Goal: Book appointment/travel/reservation

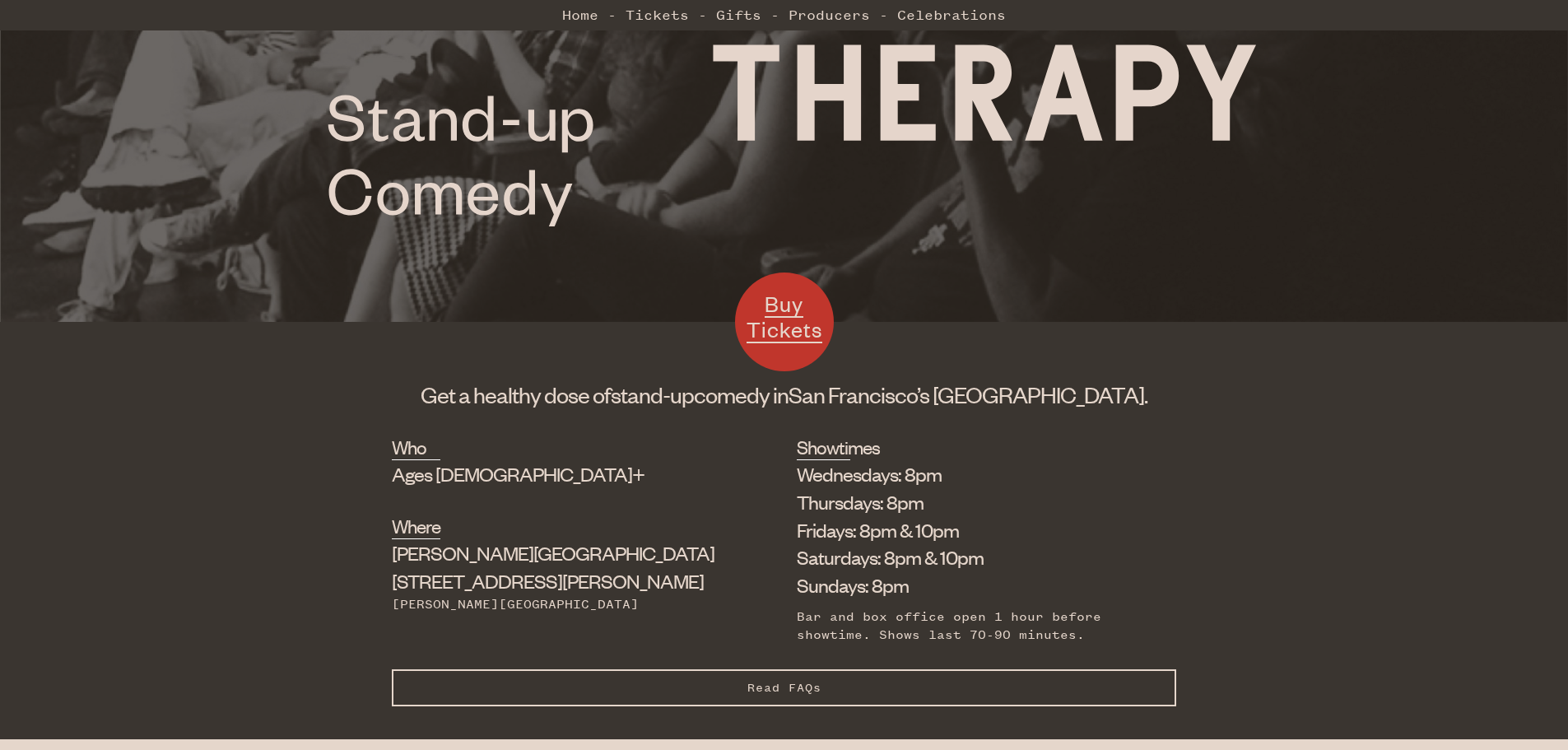
scroll to position [260, 0]
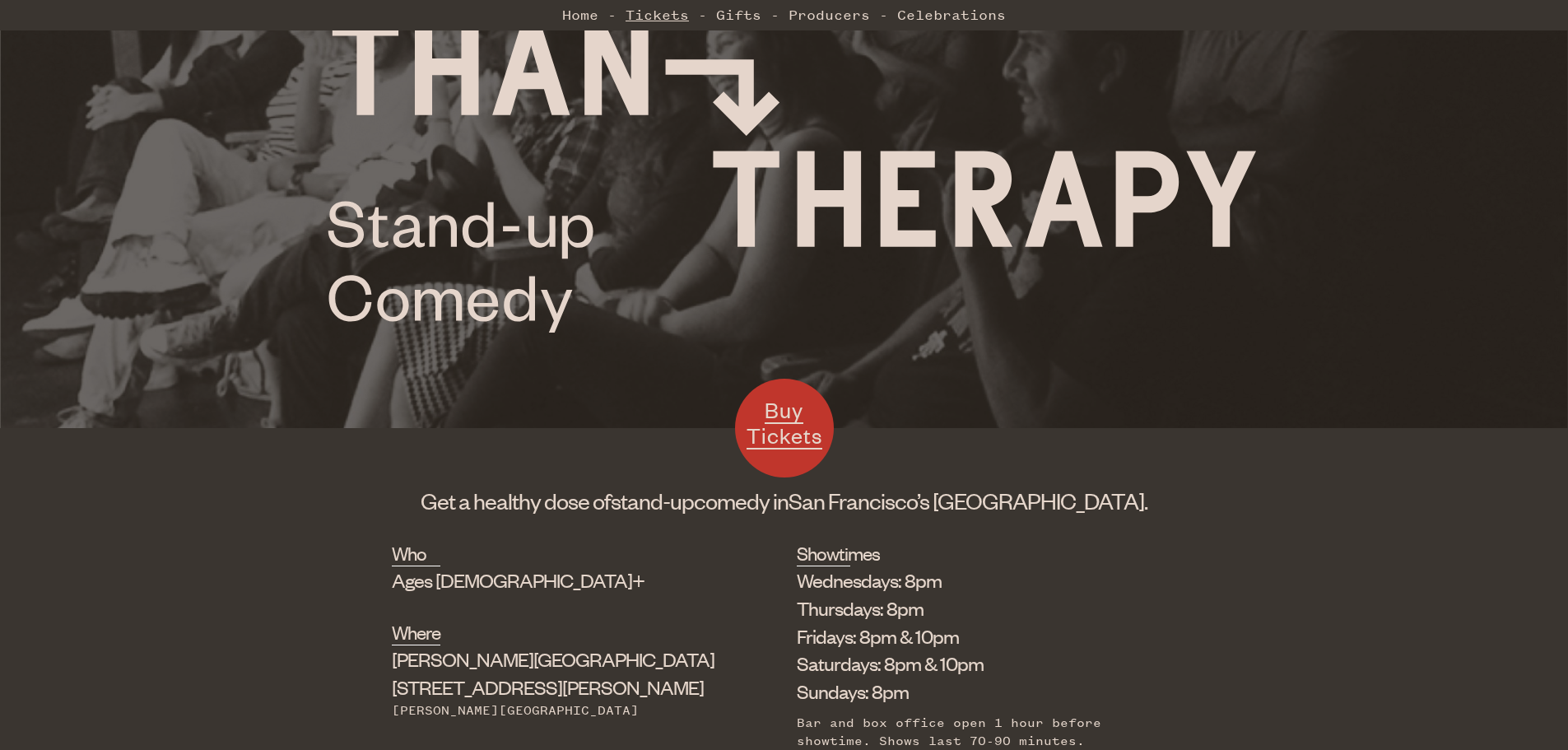
click at [668, 15] on link "Tickets" at bounding box center [658, 15] width 63 height 33
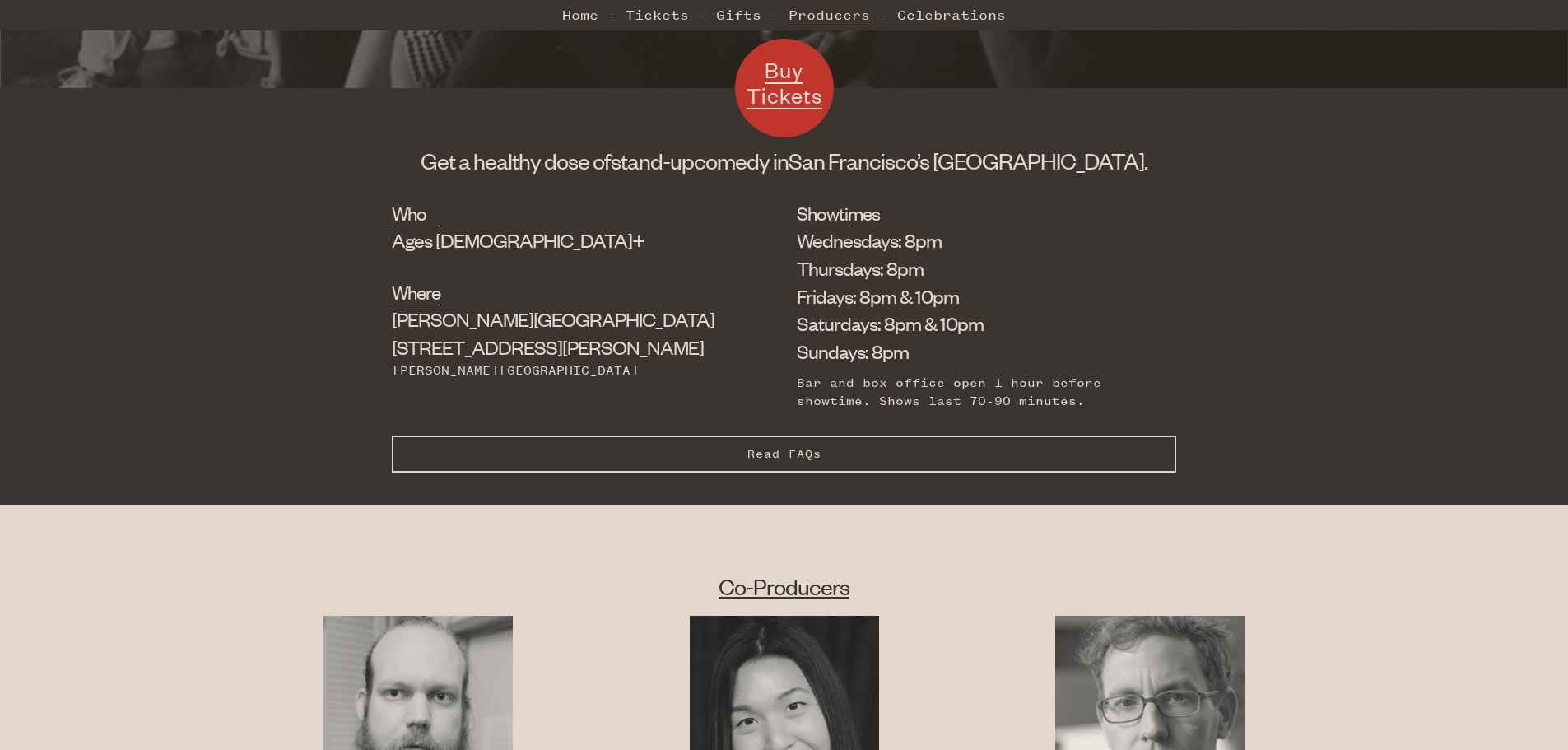
scroll to position [494, 0]
